Goal: Use online tool/utility: Utilize a website feature to perform a specific function

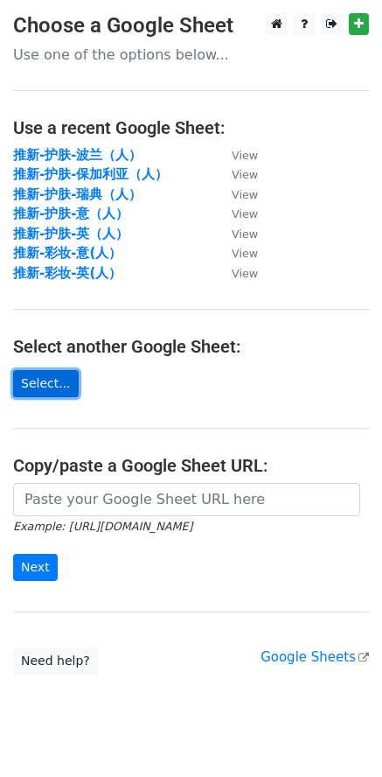
click at [53, 392] on link "Select..." at bounding box center [46, 383] width 66 height 27
click at [56, 388] on link "Select..." at bounding box center [46, 383] width 66 height 27
click at [40, 389] on link "Select..." at bounding box center [46, 383] width 66 height 27
click at [40, 379] on link "Select..." at bounding box center [46, 383] width 66 height 27
